Goal: Ask a question: Seek information or help from site administrators or community

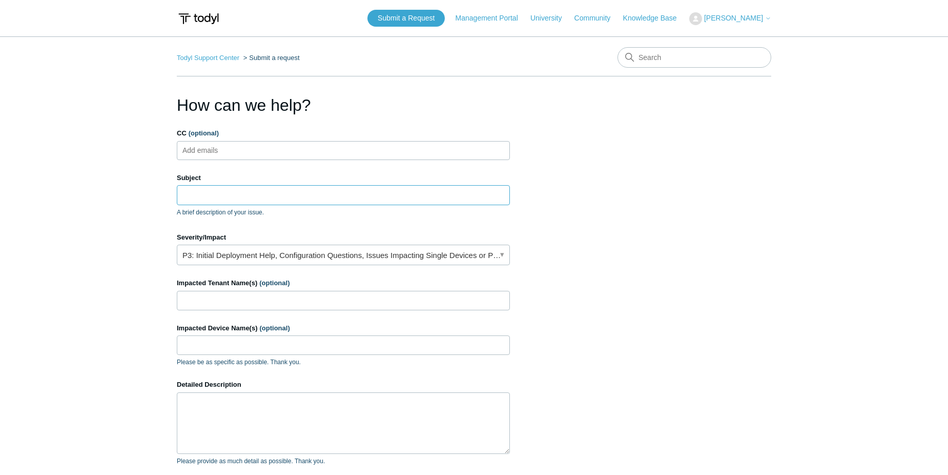
click at [225, 198] on input "Subject" at bounding box center [343, 194] width 333 height 19
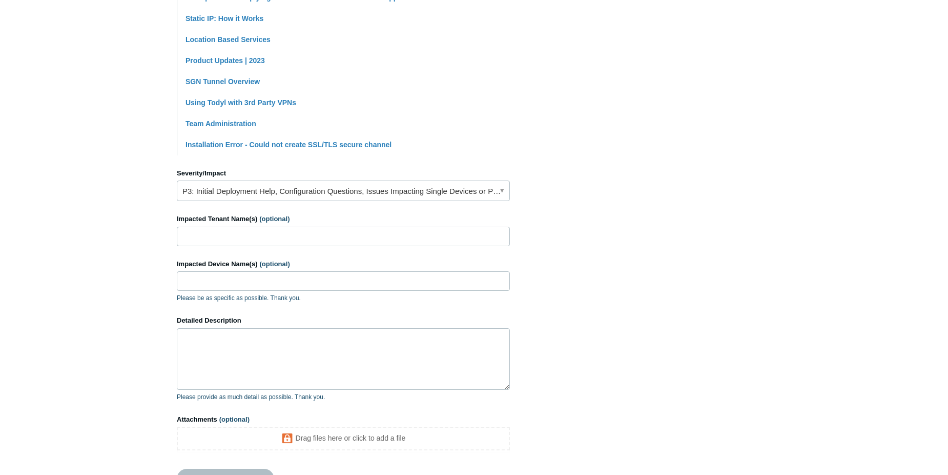
scroll to position [410, 0]
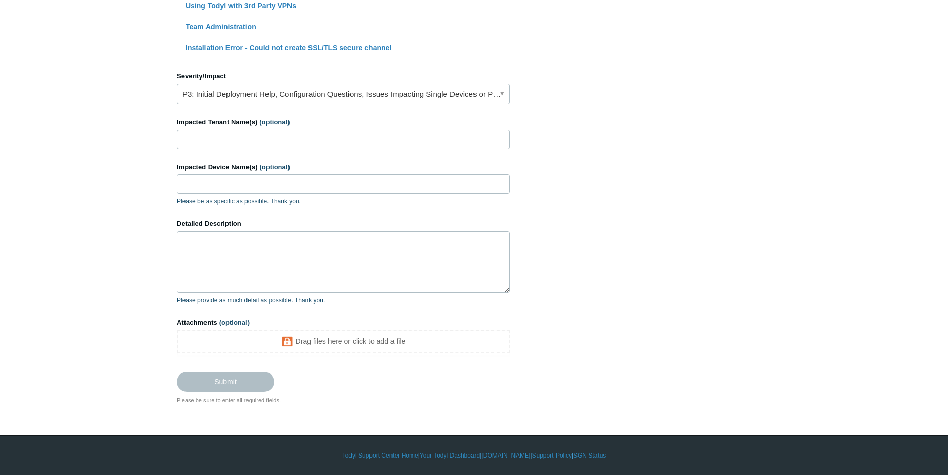
type input "Does [PERSON_NAME] have an User Behavior Baseline?"
click at [256, 140] on input "Impacted Tenant Name(s) (optional)" at bounding box center [343, 139] width 333 height 19
click at [262, 235] on textarea "Detailed Description" at bounding box center [343, 261] width 333 height 61
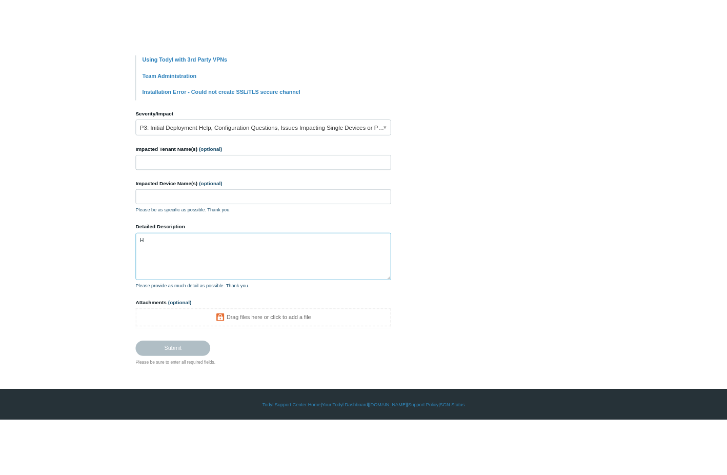
scroll to position [398, 0]
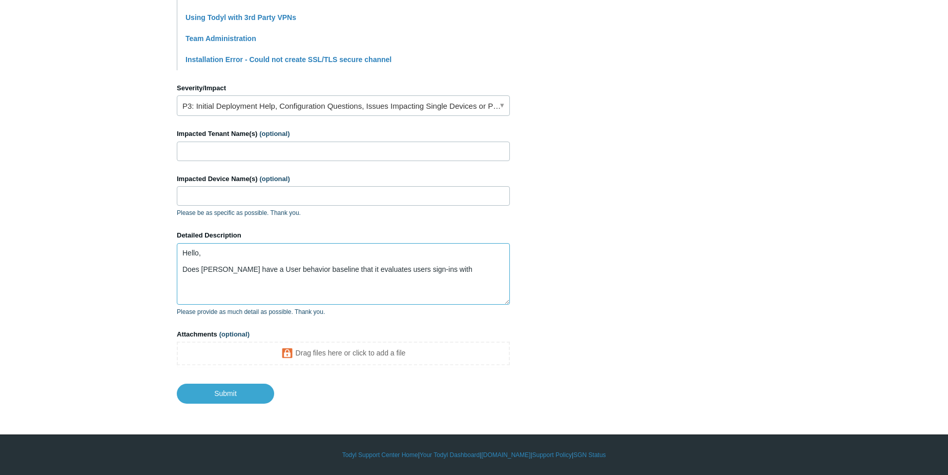
click at [445, 271] on textarea "Hello, Does [PERSON_NAME] have a User behavior baseline that it evaluates users…" at bounding box center [343, 273] width 333 height 61
click at [450, 264] on textarea "Hello, Does [PERSON_NAME] have a User behavior baseline that it evaluates users…" at bounding box center [343, 273] width 333 height 61
click at [444, 269] on textarea "Hello, Does [PERSON_NAME] have a User behavior baseline that it evaluates users…" at bounding box center [343, 273] width 333 height 61
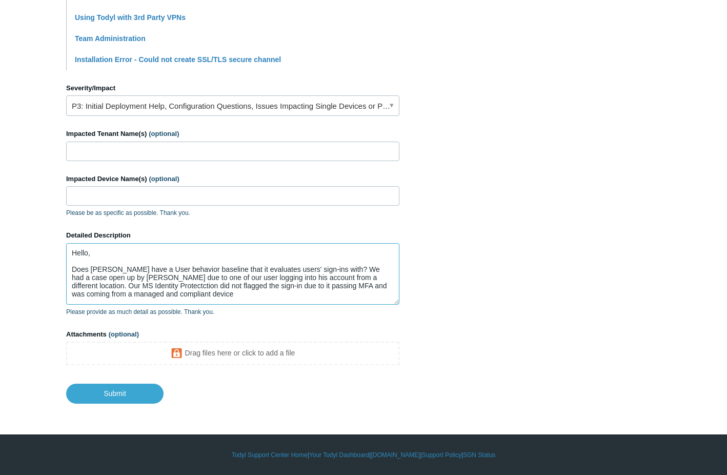
click at [187, 293] on textarea "Hello, Does [PERSON_NAME] have a User behavior baseline that it evaluates users…" at bounding box center [232, 273] width 333 height 61
click at [133, 294] on textarea "Hello, Does [PERSON_NAME] have a User behavior baseline that it evaluates users…" at bounding box center [232, 273] width 333 height 61
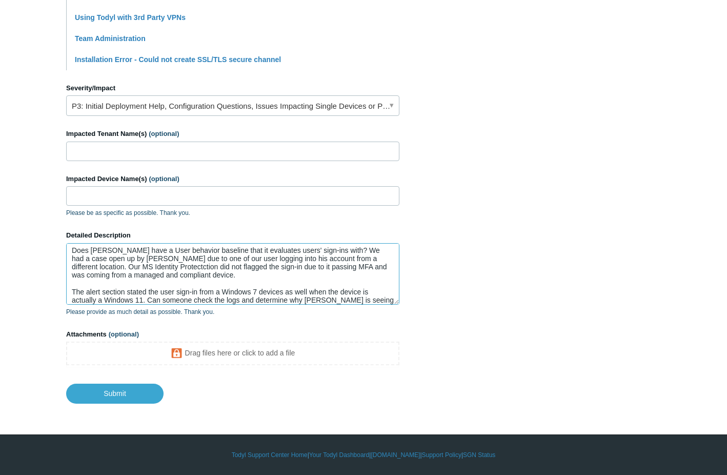
scroll to position [27, 0]
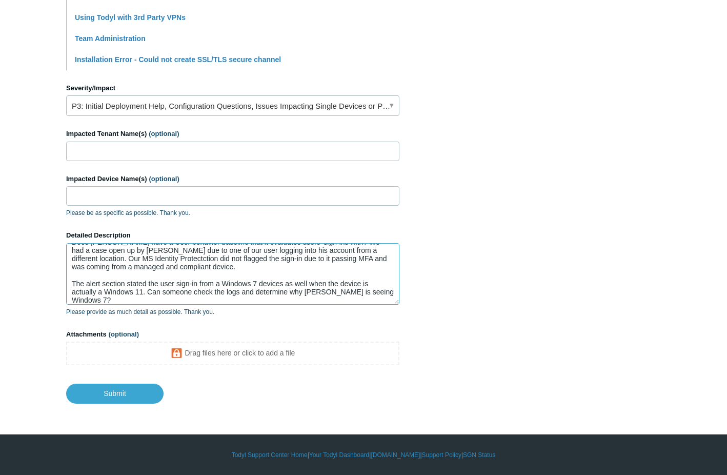
click at [376, 289] on textarea "Hello, Does Todyl have a User behavior baseline that it evaluates users' sign-i…" at bounding box center [232, 273] width 333 height 61
paste textarea "Does Todyl utilize a user behavior baseline to evaluate sign-ins? We recently h…"
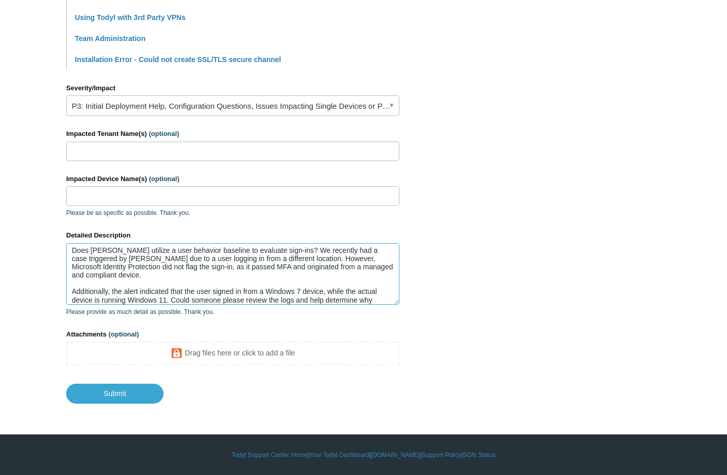
scroll to position [0, 0]
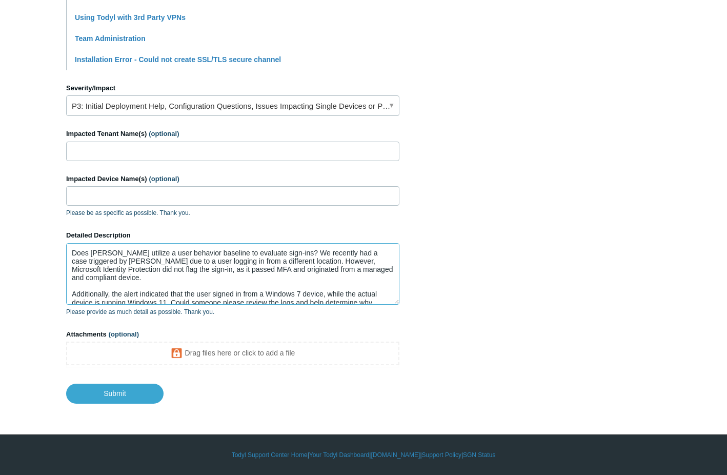
click at [72, 254] on textarea "Does Todyl utilize a user behavior baseline to evaluate sign-ins? We recently h…" at bounding box center [232, 273] width 333 height 61
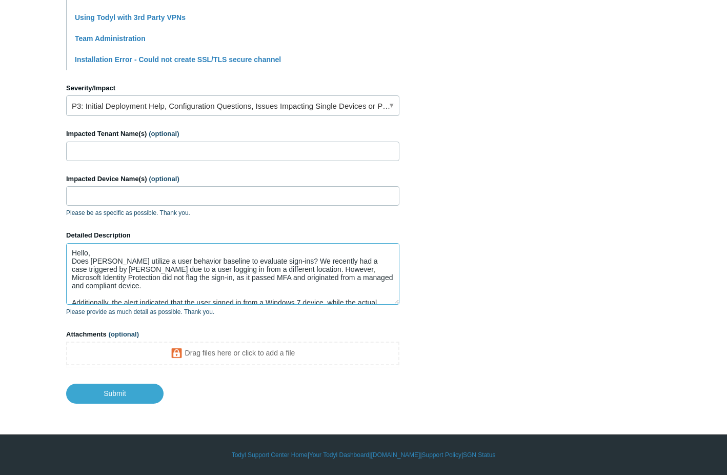
click at [120, 254] on textarea "Hello, Does Todyl utilize a user behavior baseline to evaluate sign-ins? We rec…" at bounding box center [232, 273] width 333 height 61
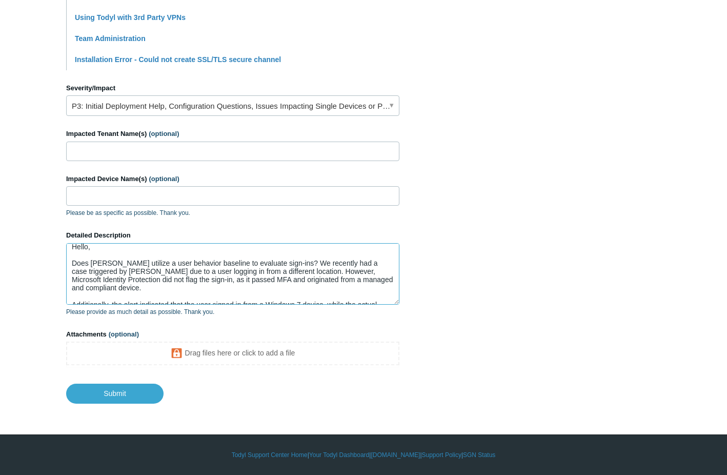
scroll to position [24, 0]
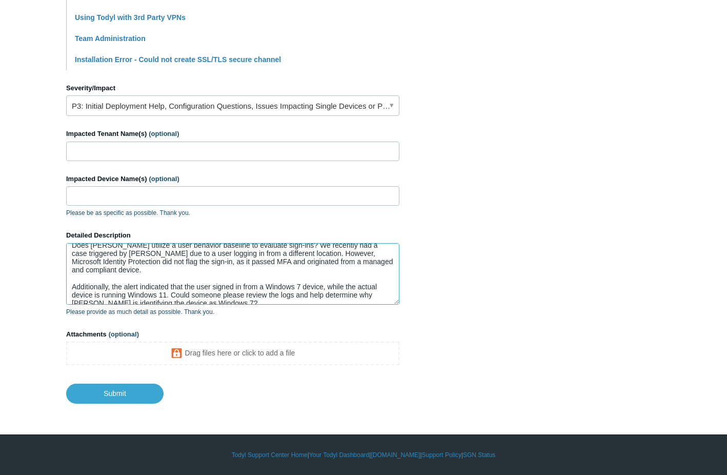
click at [226, 291] on textarea "Hello, Does Todyl utilize a user behavior baseline to evaluate sign-ins? We rec…" at bounding box center [232, 273] width 333 height 61
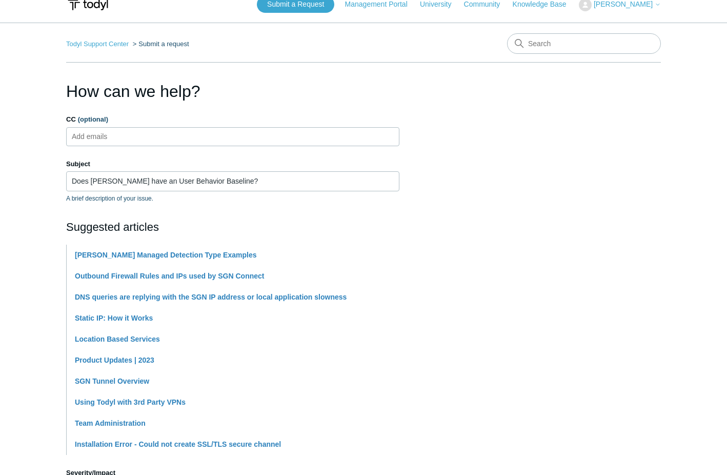
scroll to position [0, 0]
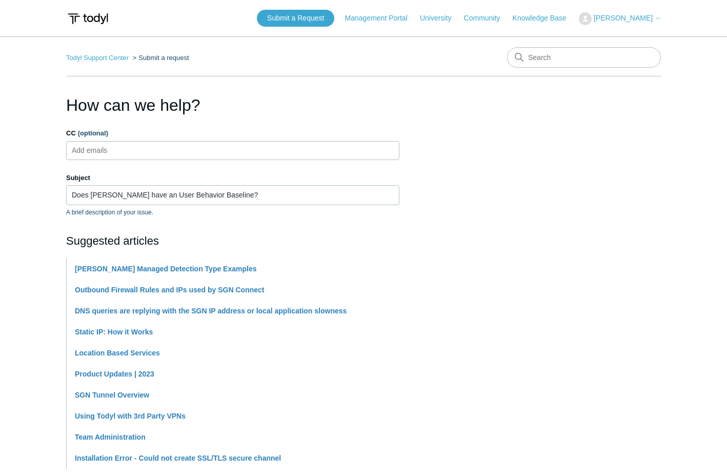
type textarea "Hello, Does Todyl utilize a user behavior baseline to evaluate sign-ins? We rec…"
click at [182, 151] on ul "Add emails" at bounding box center [232, 150] width 333 height 19
click at [271, 155] on ul "Add emails" at bounding box center [232, 150] width 333 height 19
paste input "eliezerm@divergeit.com"
type input "eliezerm@divergeit.com"
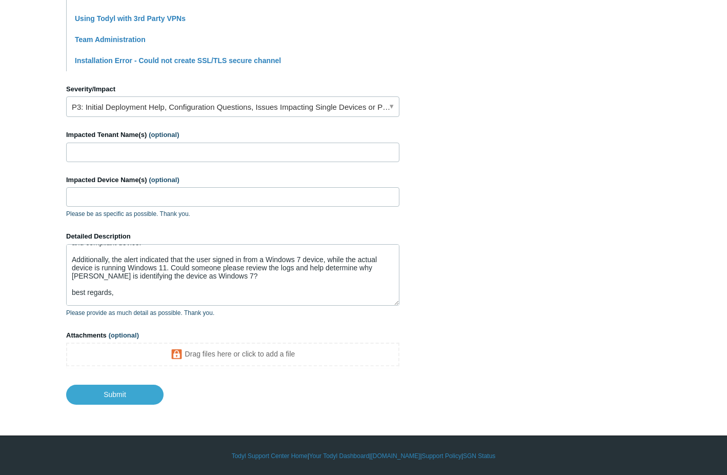
scroll to position [398, 0]
click at [109, 398] on input "Submit" at bounding box center [114, 393] width 97 height 20
